Goal: Task Accomplishment & Management: Manage account settings

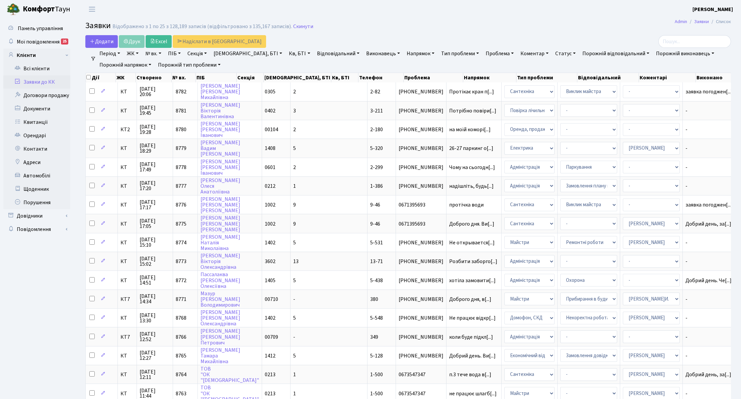
select select "25"
click at [47, 81] on link "Заявки до КК" at bounding box center [36, 81] width 67 height 13
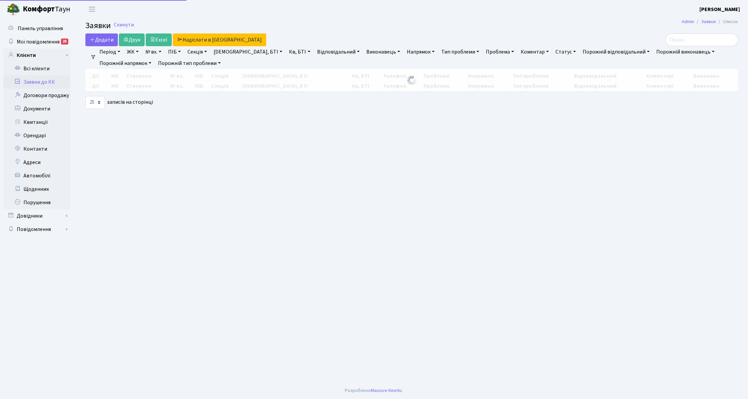
select select "25"
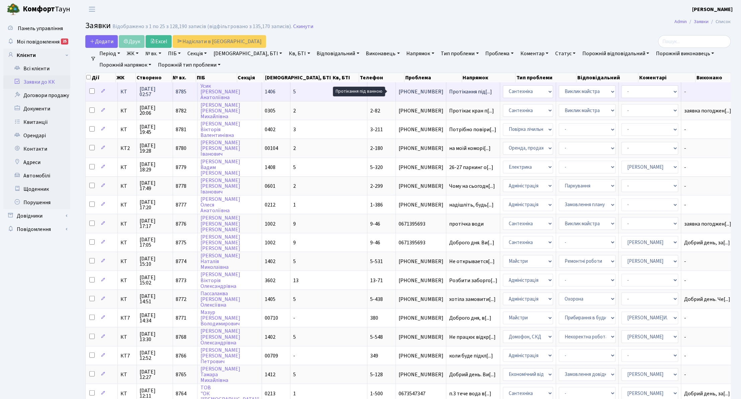
click at [449, 93] on span "Протікання під[...]" at bounding box center [470, 91] width 43 height 7
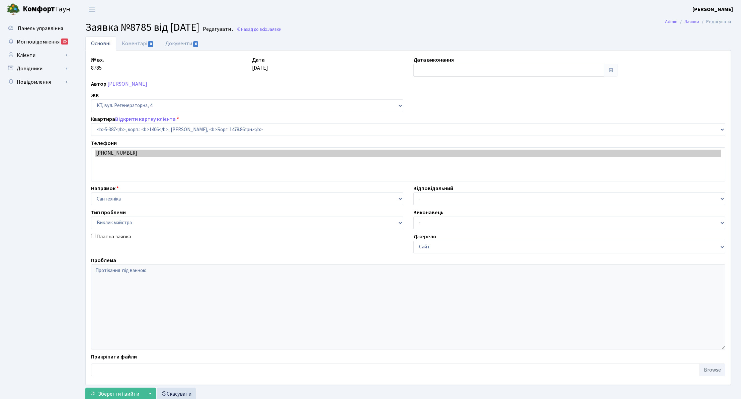
select select "2145"
select select "29"
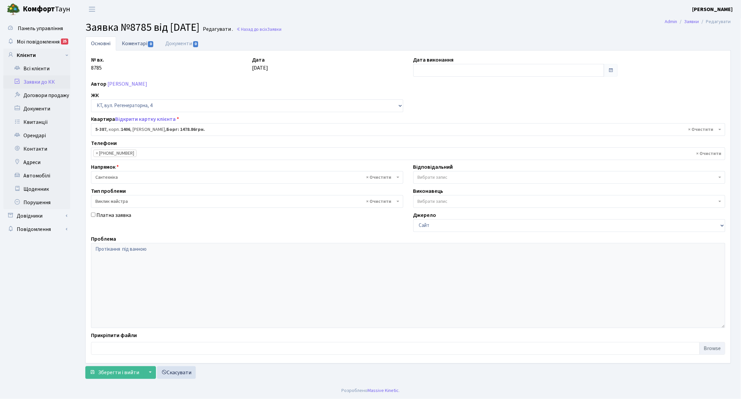
click at [134, 48] on link "Коментарі 0" at bounding box center [138, 43] width 44 height 14
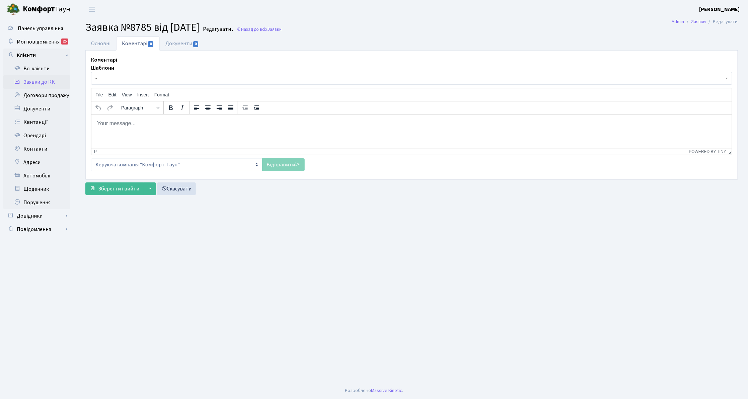
click at [121, 78] on span "-" at bounding box center [409, 78] width 628 height 7
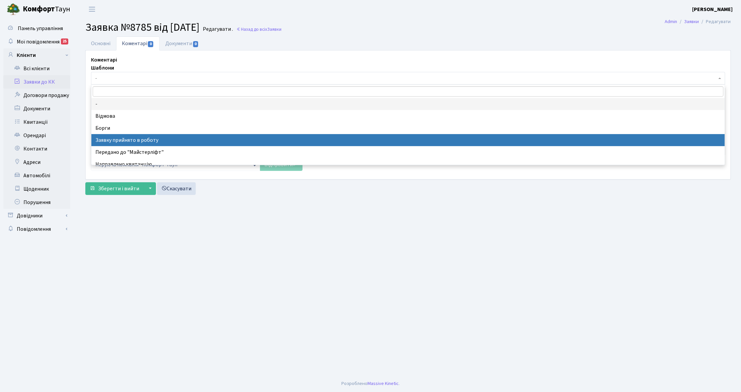
select select "7"
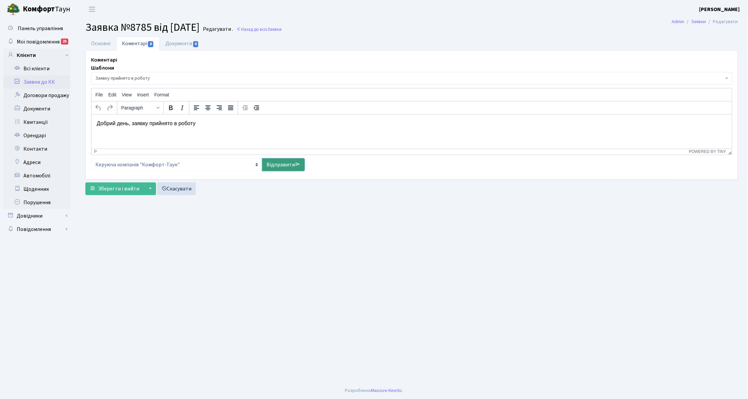
click at [292, 163] on link "Відправити" at bounding box center [283, 164] width 43 height 13
select select
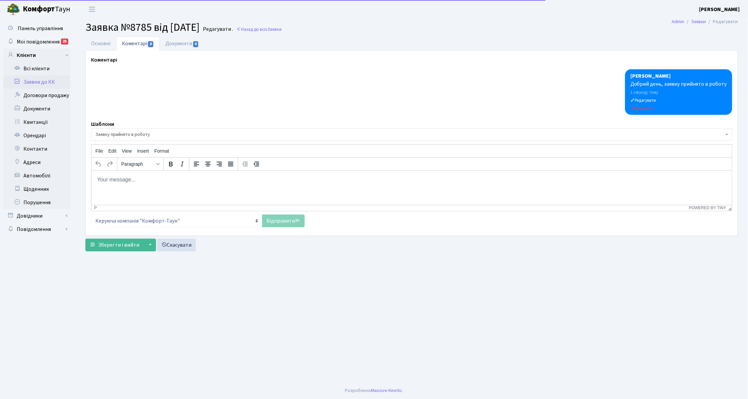
click at [192, 177] on p "Rich Text Area. Press ALT-0 for help." at bounding box center [411, 179] width 630 height 7
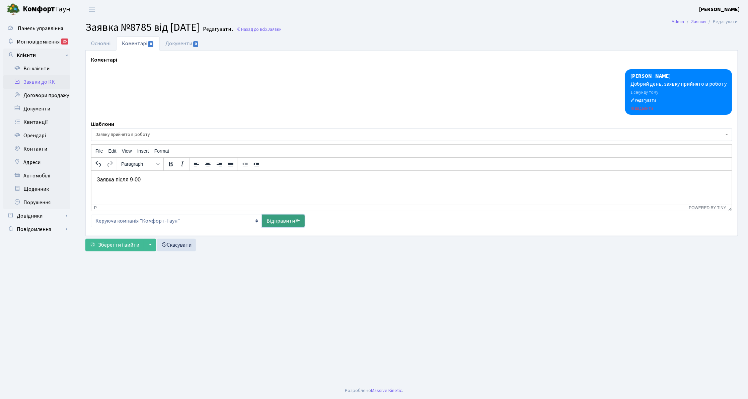
click at [288, 224] on link "Відправити" at bounding box center [283, 221] width 43 height 13
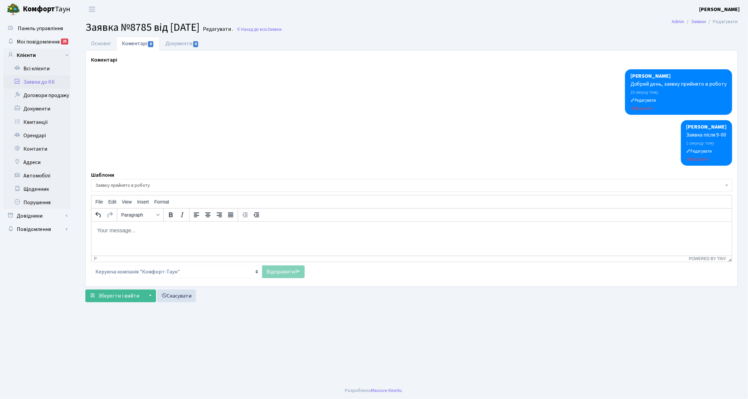
click at [40, 82] on link "Заявки до КК" at bounding box center [36, 81] width 67 height 13
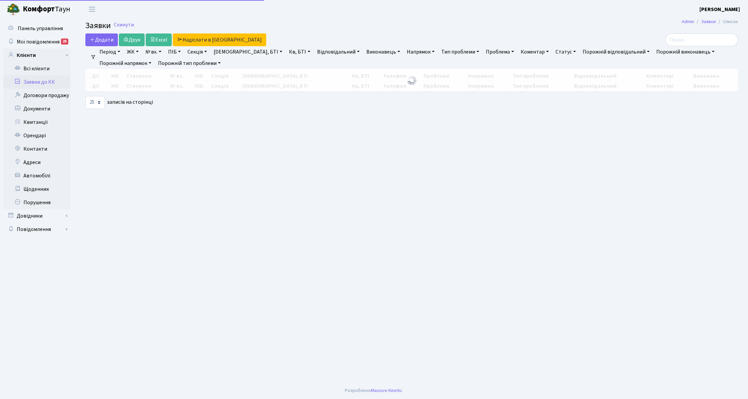
select select "25"
